Goal: Task Accomplishment & Management: Manage account settings

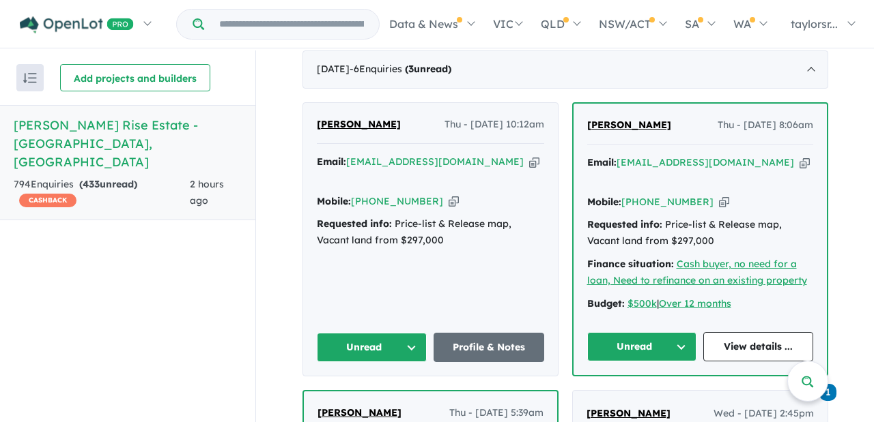
scroll to position [473, 0]
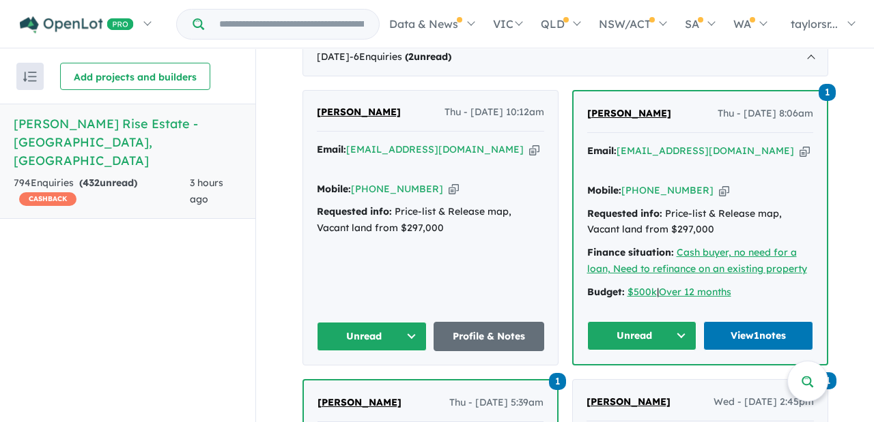
scroll to position [570, 0]
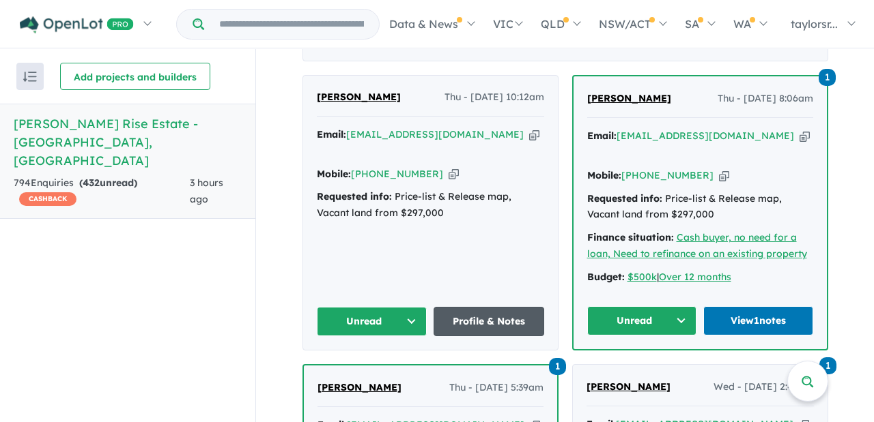
click at [481, 307] on link "Profile & Notes" at bounding box center [488, 321] width 111 height 29
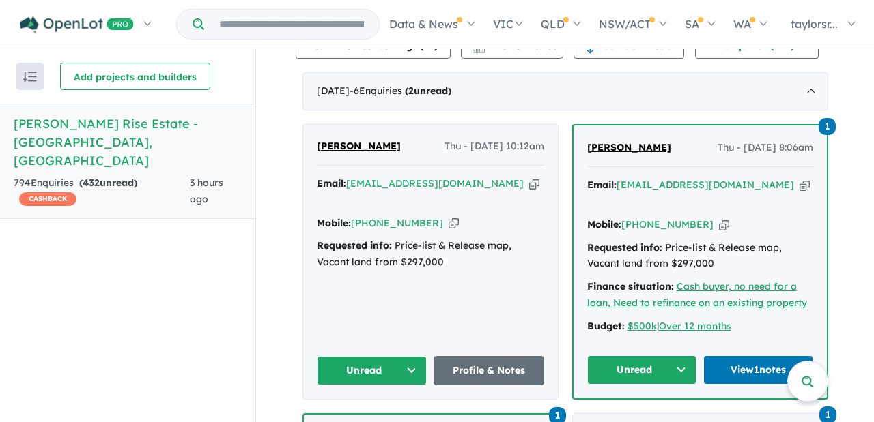
scroll to position [476, 0]
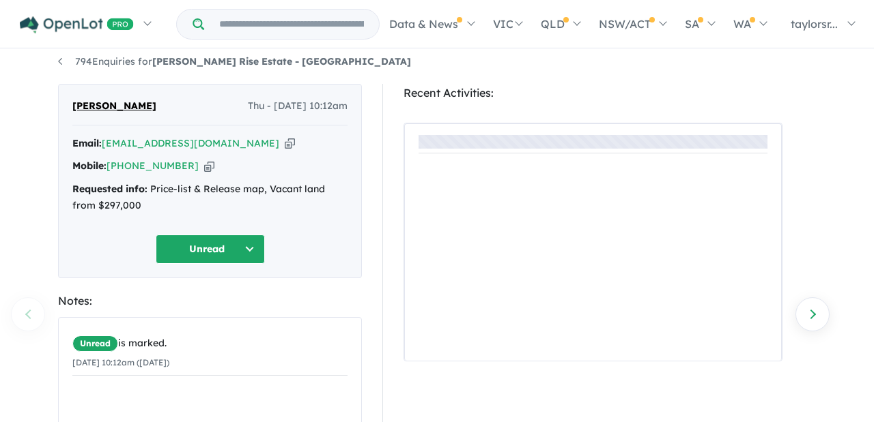
scroll to position [13, 0]
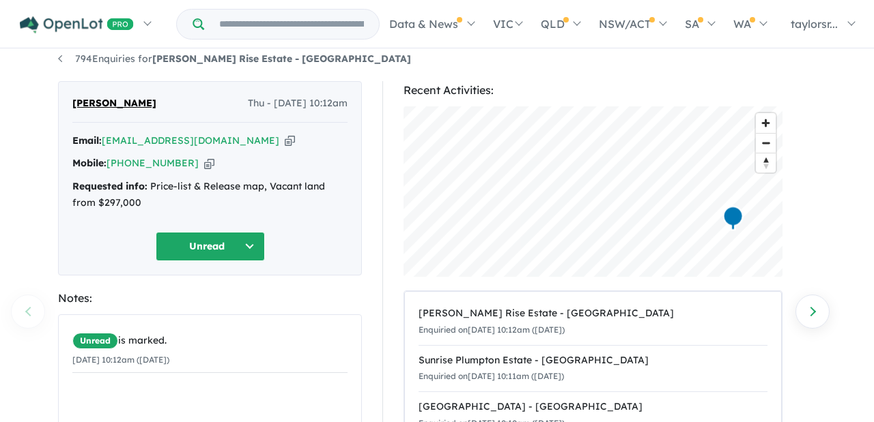
click at [253, 246] on button "Unread" at bounding box center [210, 246] width 109 height 29
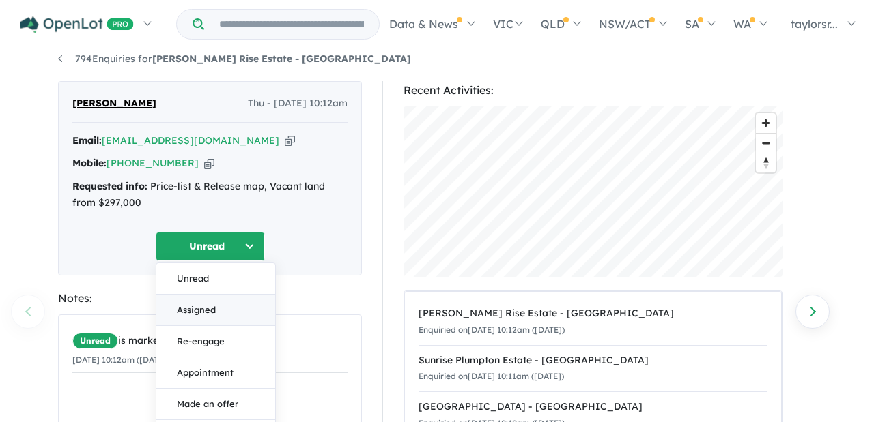
click at [205, 311] on button "Assigned" at bounding box center [215, 310] width 119 height 31
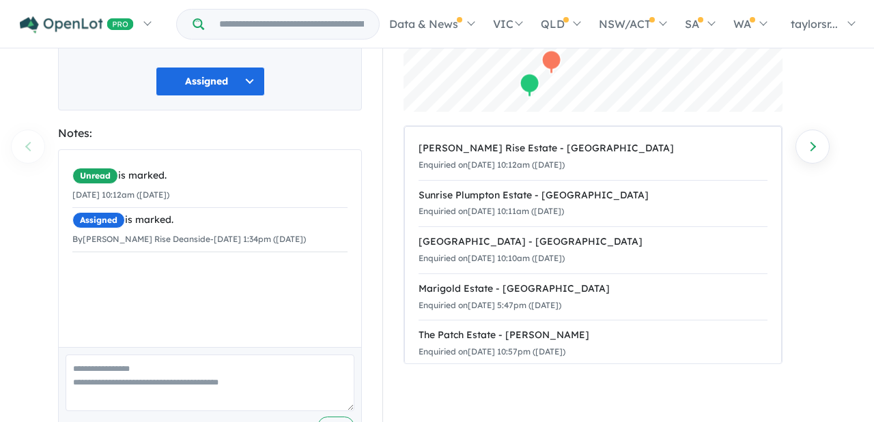
scroll to position [228, 0]
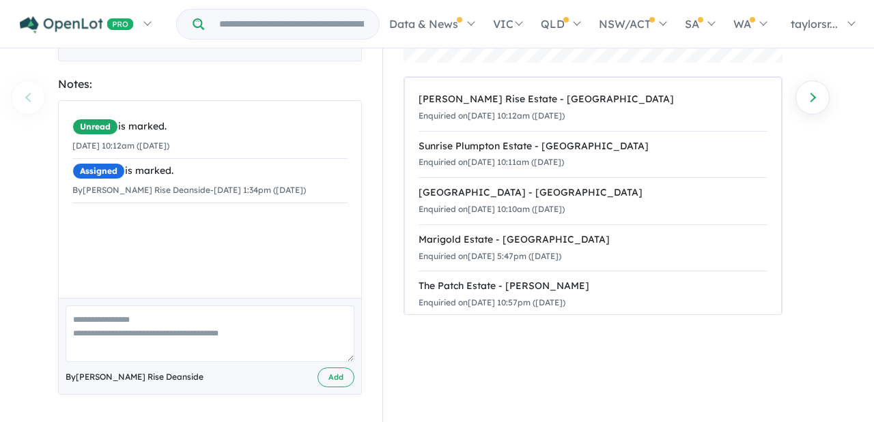
click at [210, 320] on textarea at bounding box center [210, 334] width 289 height 57
paste textarea "**********"
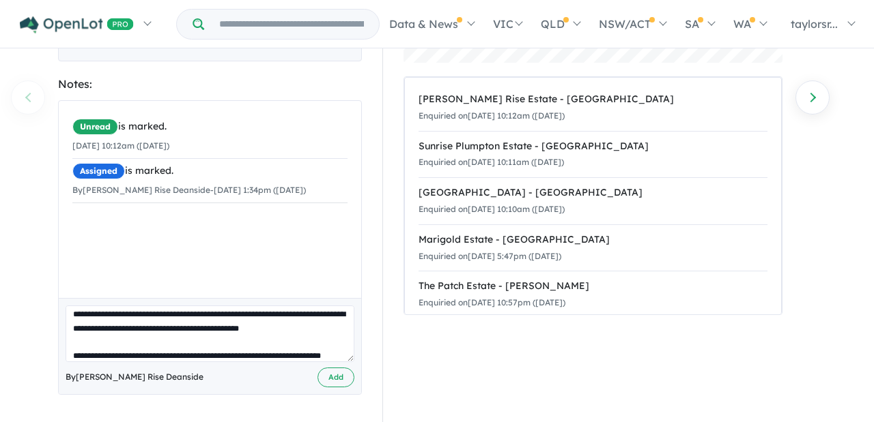
scroll to position [0, 0]
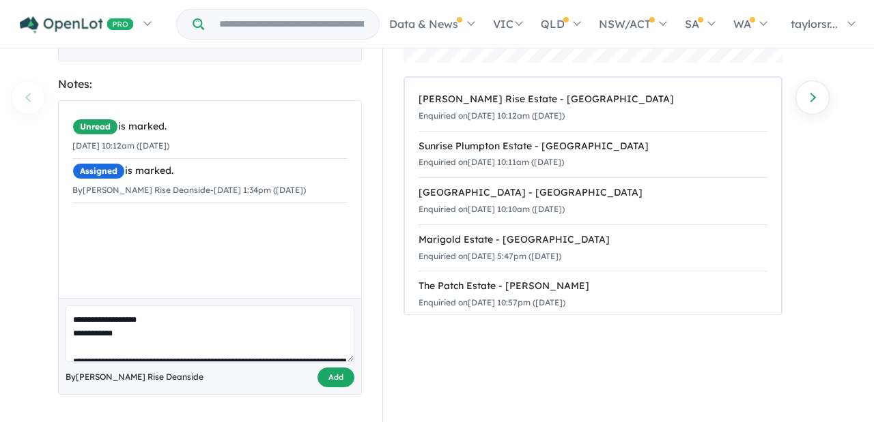
type textarea "**********"
click at [333, 380] on button "Add" at bounding box center [335, 378] width 37 height 20
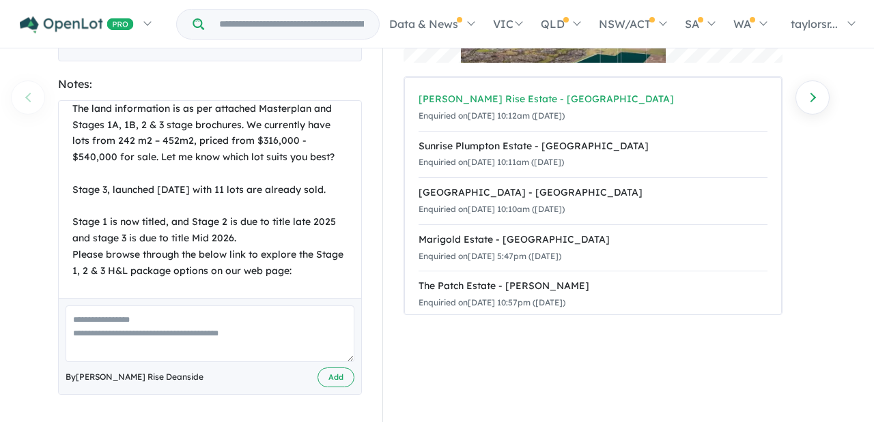
scroll to position [188, 0]
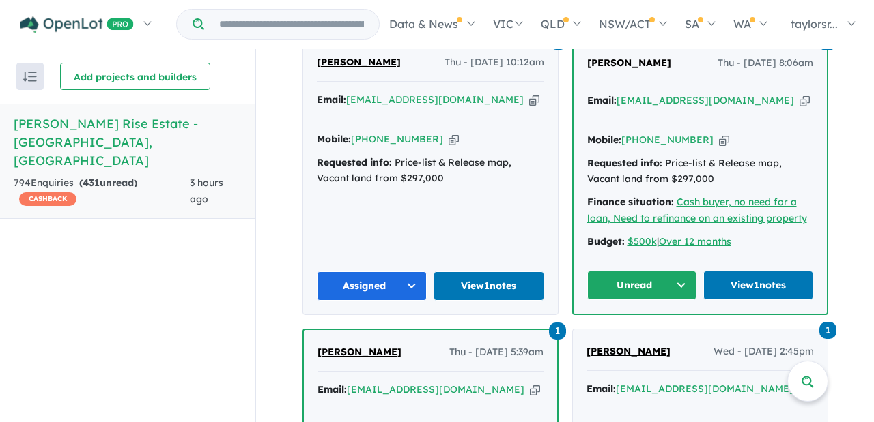
scroll to position [739, 0]
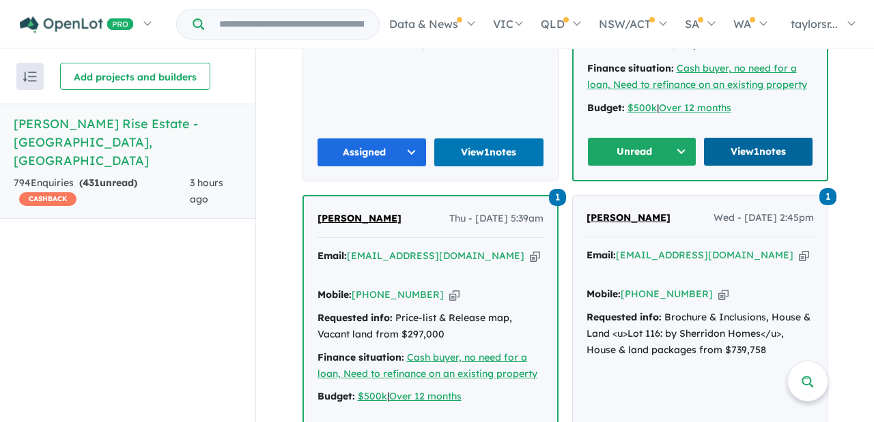
click at [746, 137] on link "View 1 notes" at bounding box center [758, 151] width 110 height 29
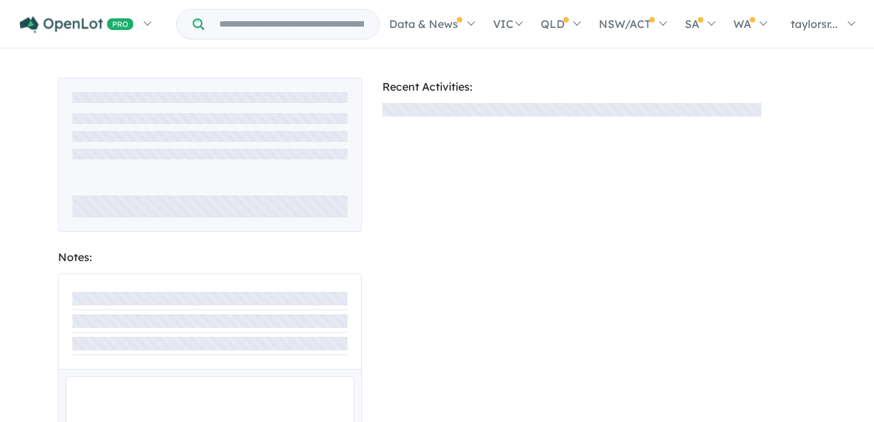
scroll to position [32, 0]
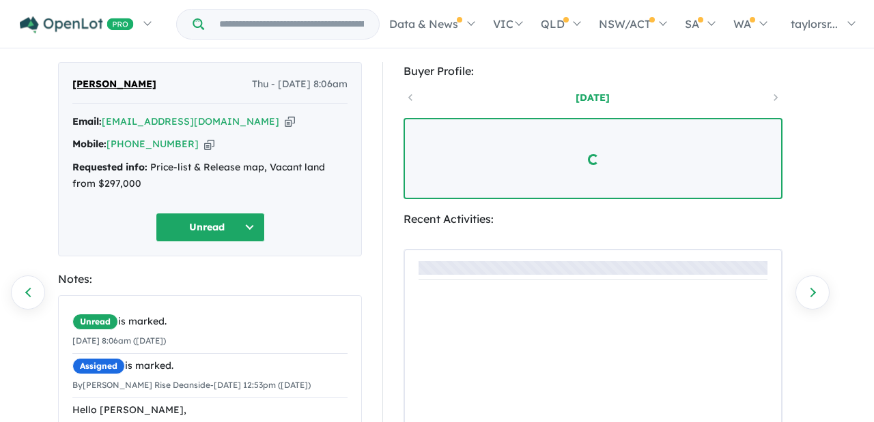
click at [251, 226] on button "Unread" at bounding box center [210, 227] width 109 height 29
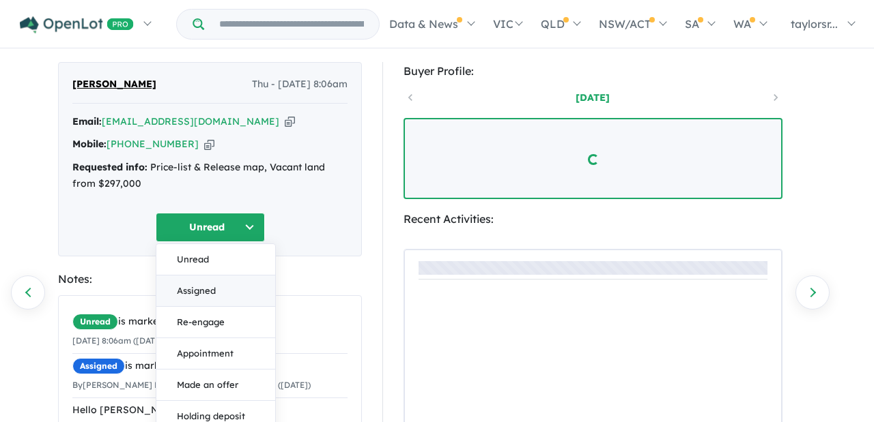
click at [211, 291] on button "Assigned" at bounding box center [215, 291] width 119 height 31
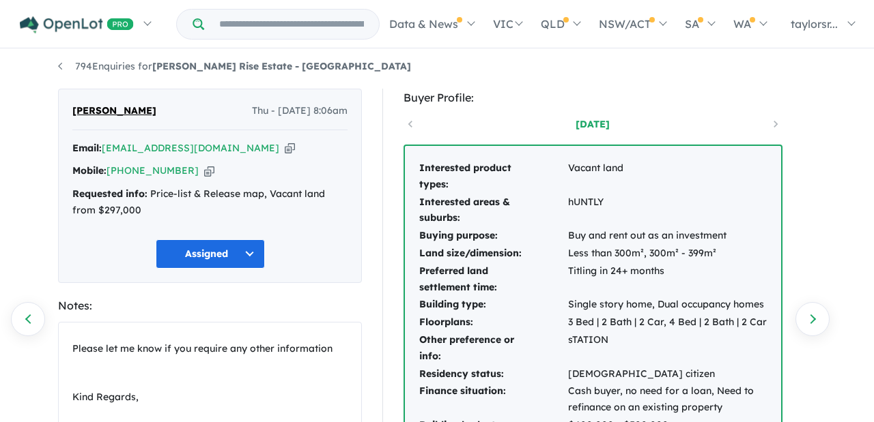
scroll to position [0, 0]
